Goal: Task Accomplishment & Management: Complete application form

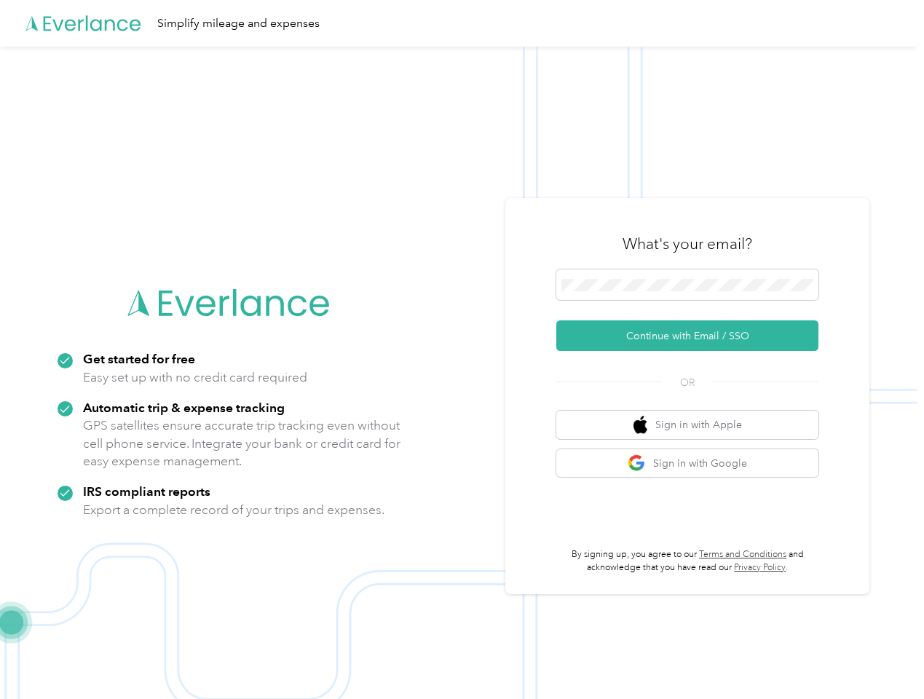
click at [462, 349] on img at bounding box center [458, 396] width 917 height 699
click at [462, 23] on div "Simplify mileage and expenses" at bounding box center [458, 23] width 917 height 47
click at [693, 336] on button "Continue with Email / SSO" at bounding box center [687, 335] width 262 height 31
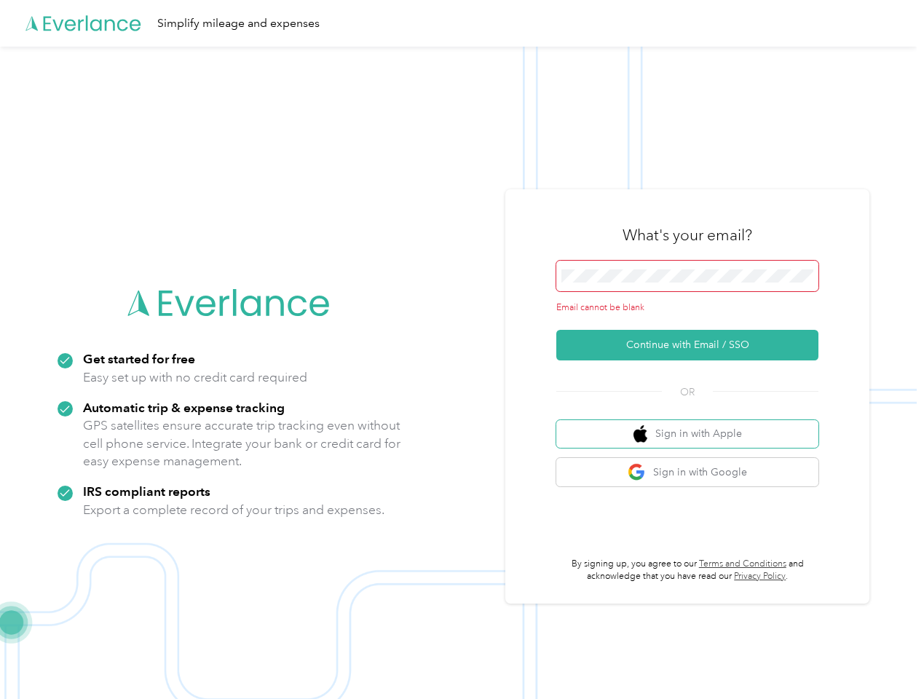
click at [693, 424] on button "Sign in with Apple" at bounding box center [687, 434] width 262 height 28
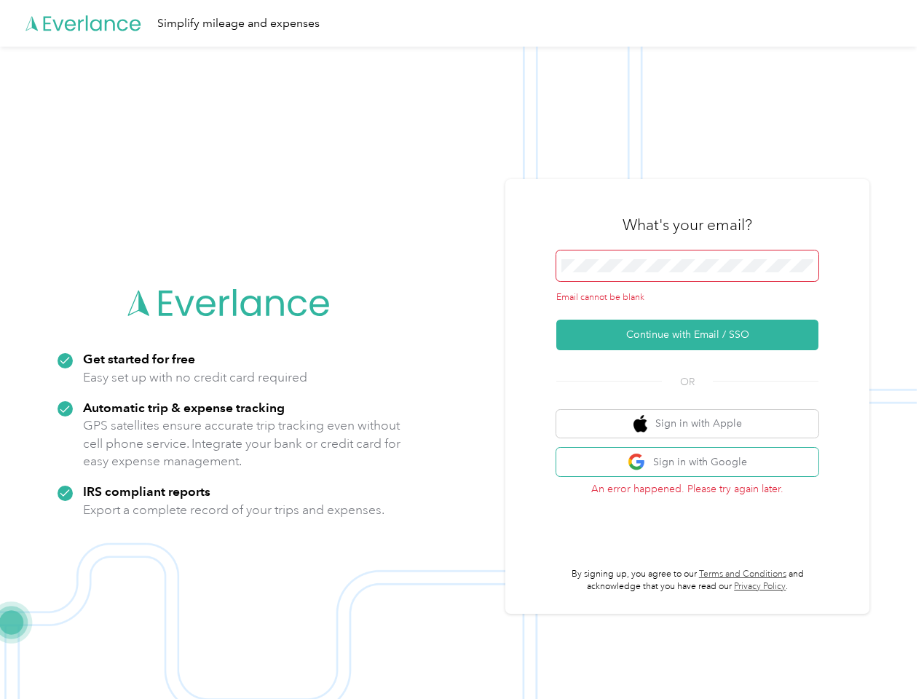
click at [693, 463] on button "Sign in with Google" at bounding box center [687, 462] width 262 height 28
